Goal: Information Seeking & Learning: Learn about a topic

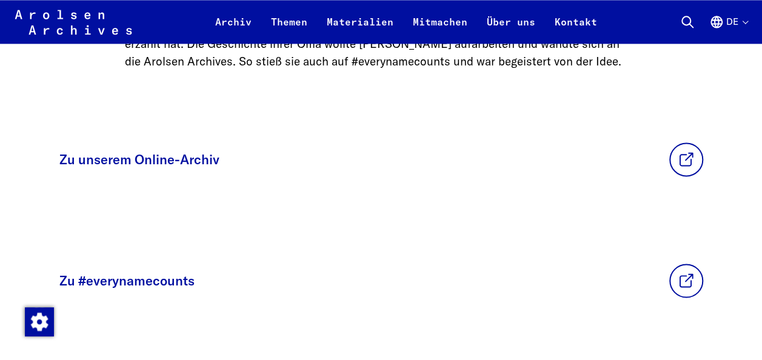
scroll to position [840, 0]
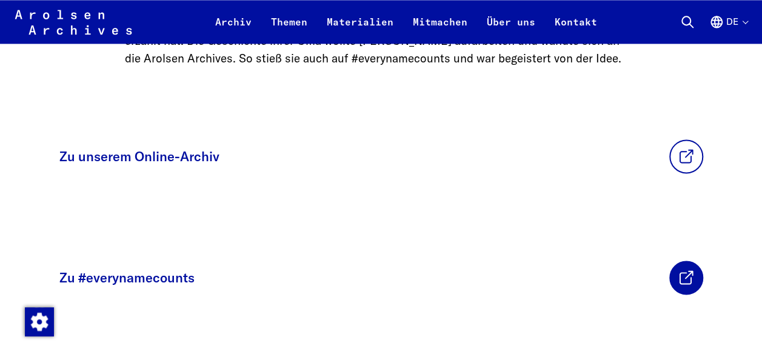
click at [694, 295] on link at bounding box center [686, 278] width 34 height 34
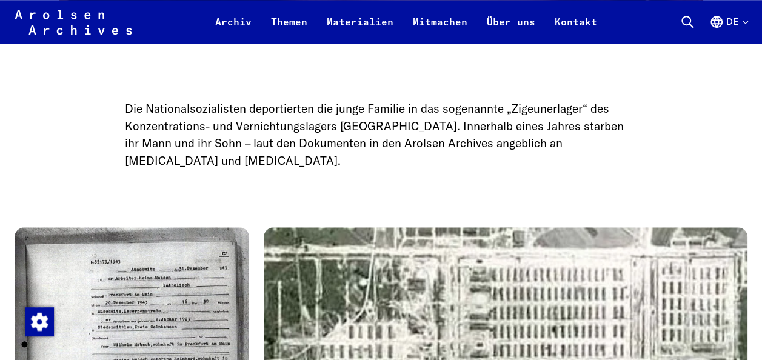
scroll to position [2821, 0]
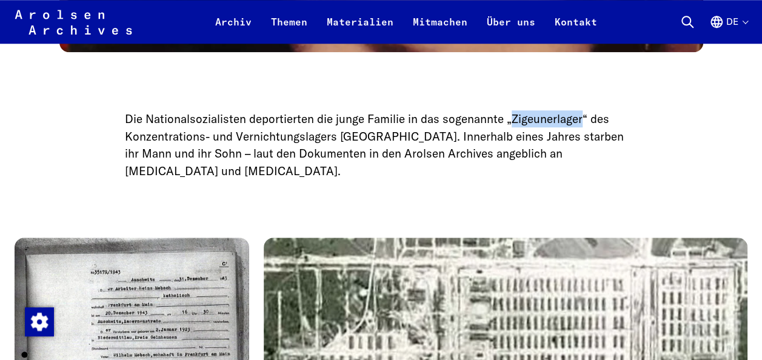
drag, startPoint x: 509, startPoint y: 121, endPoint x: 581, endPoint y: 129, distance: 72.0
click at [581, 129] on p "Die Nationalsozialisten deportierten die junge Familie in das sogenannte „Zigeu…" at bounding box center [381, 144] width 513 height 69
copy p "Zigeunerlager"
click at [407, 203] on main "Home Themen News & Events „Die beste Oma“: Großmutters Geschichte bei #everynam…" at bounding box center [381, 288] width 733 height 6067
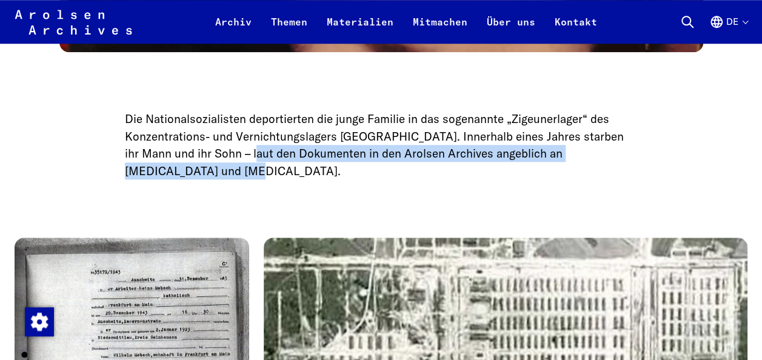
drag, startPoint x: 251, startPoint y: 156, endPoint x: 265, endPoint y: 172, distance: 21.0
click at [265, 172] on p "Die Nationalsozialisten deportierten die junge Familie in das sogenannte „Zigeu…" at bounding box center [381, 144] width 513 height 69
copy p "laut den Dokumenten in den Arolsen Archives angeblich an [MEDICAL_DATA] und [ME…"
click at [598, 178] on p "Die Nationalsozialisten deportierten die junge Familie in das sogenannte „Zigeu…" at bounding box center [381, 144] width 513 height 69
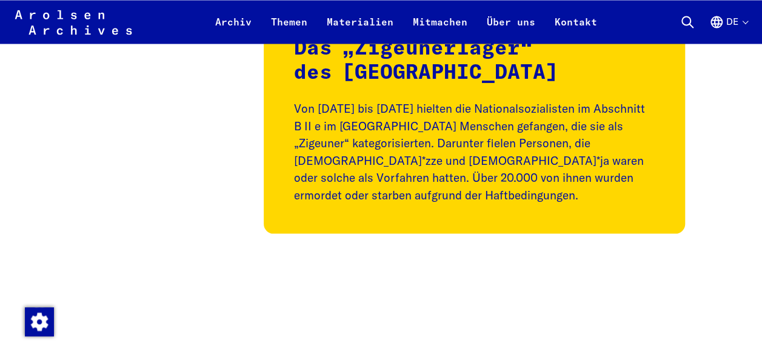
scroll to position [3393, 0]
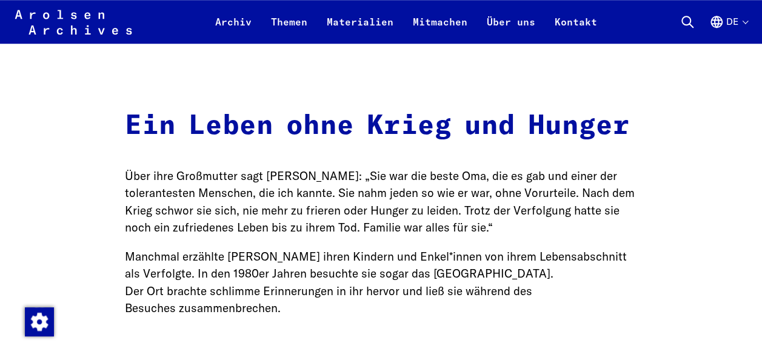
scroll to position [5104, 0]
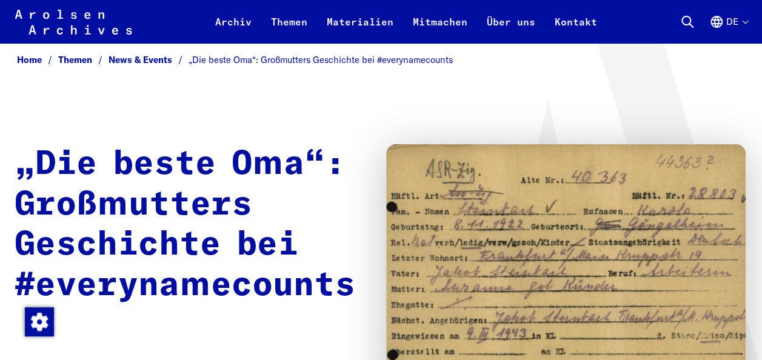
scroll to position [0, 0]
